Goal: Find specific page/section

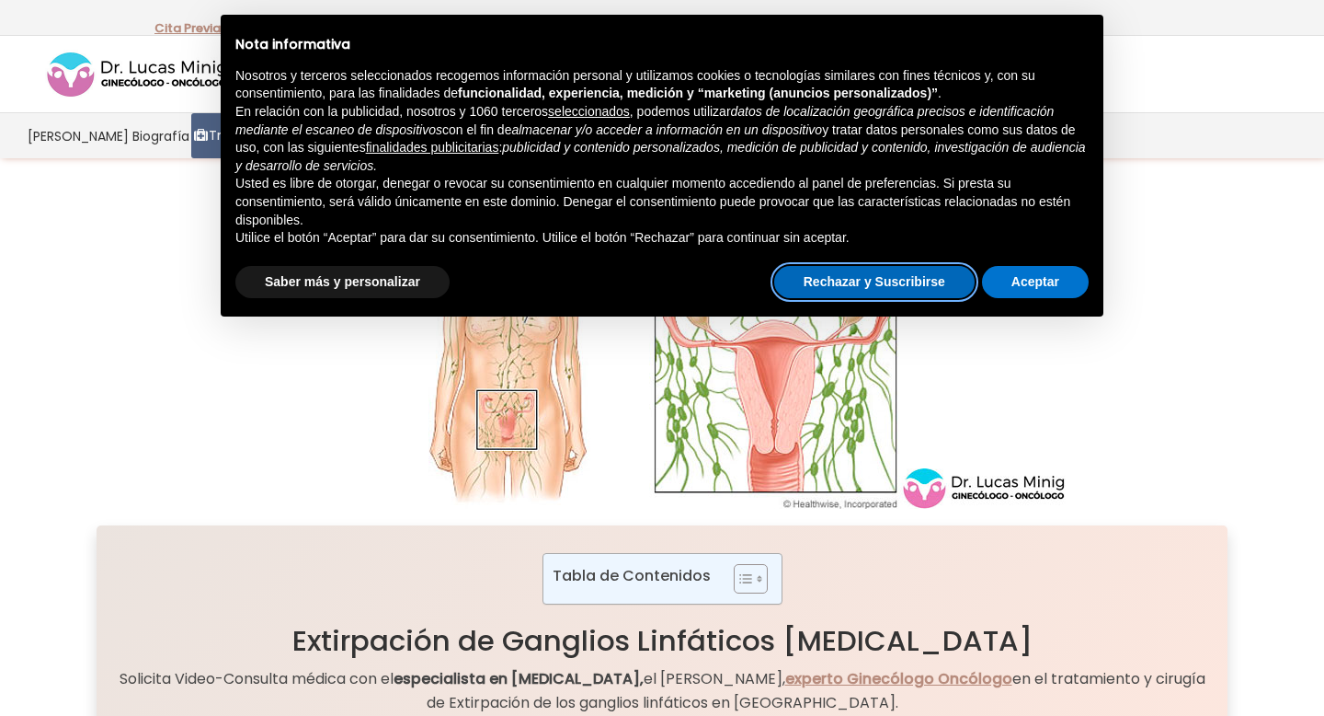
click at [912, 283] on button "Rechazar y Suscribirse" at bounding box center [874, 282] width 201 height 33
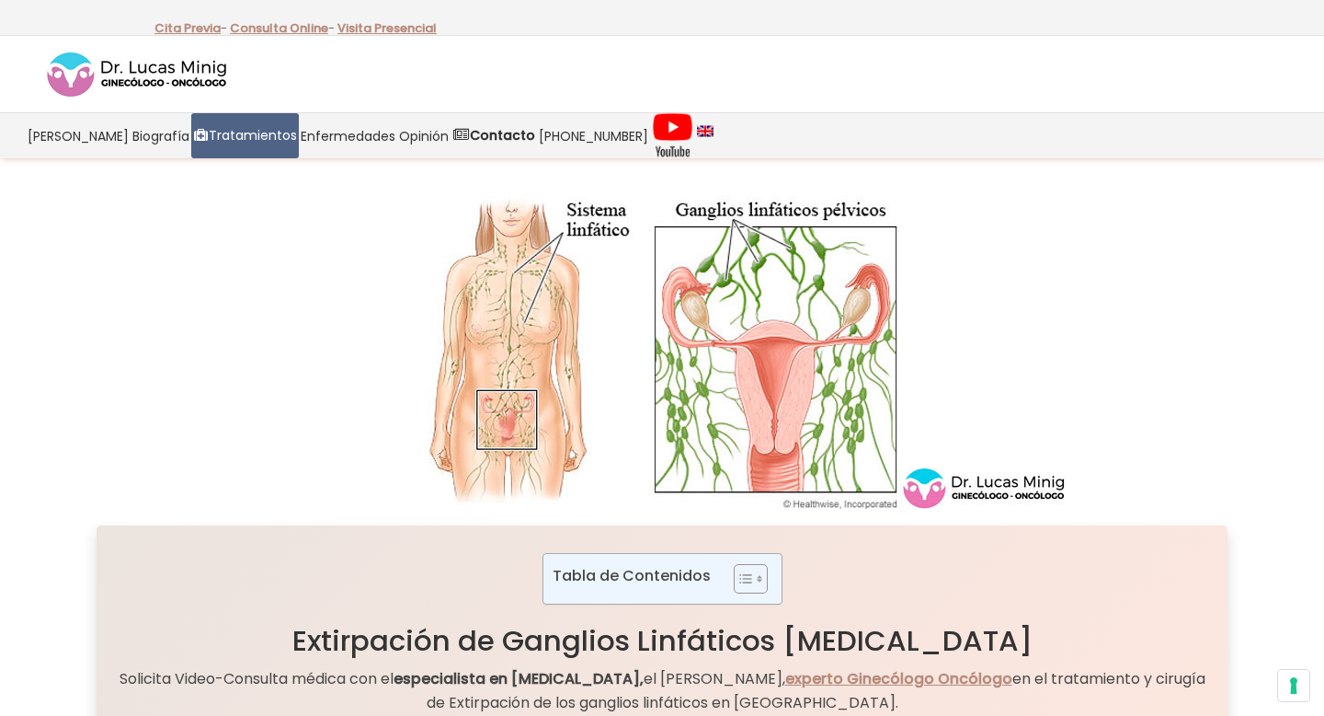
scroll to position [12, 0]
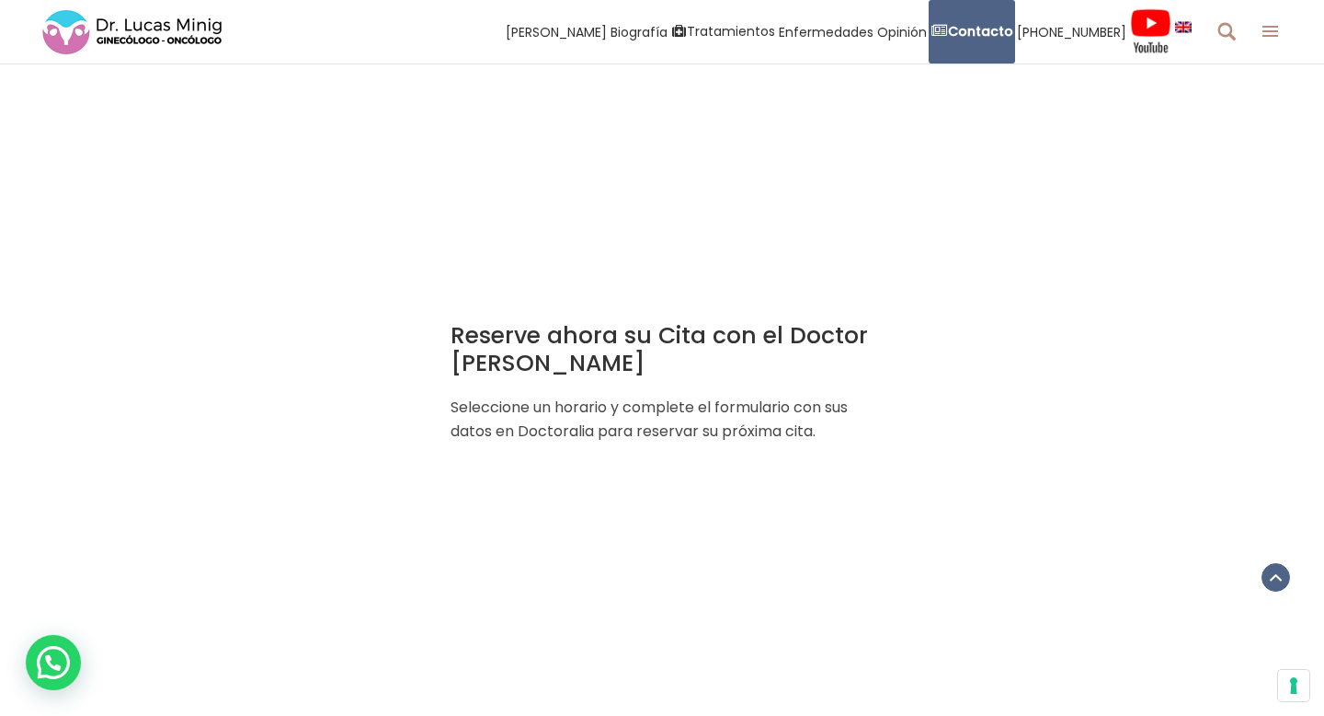
scroll to position [2299, 0]
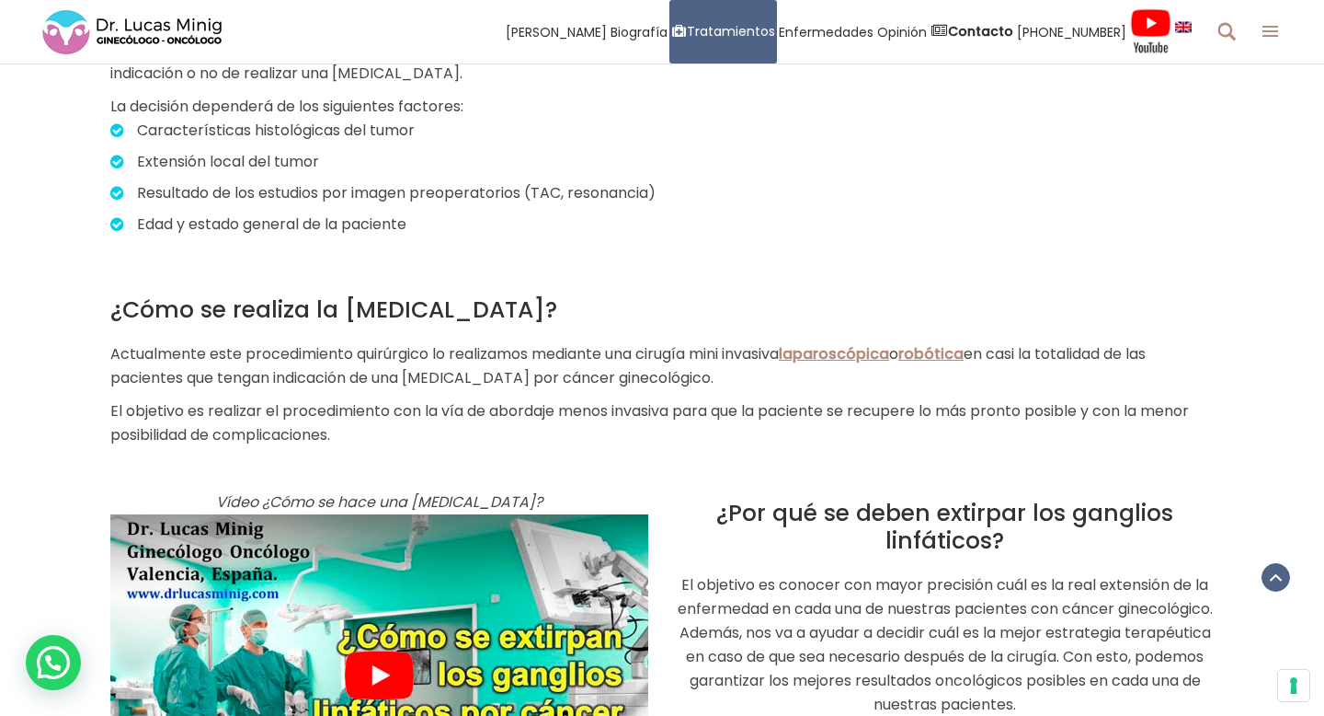
scroll to position [1423, 0]
